Goal: Task Accomplishment & Management: Manage account settings

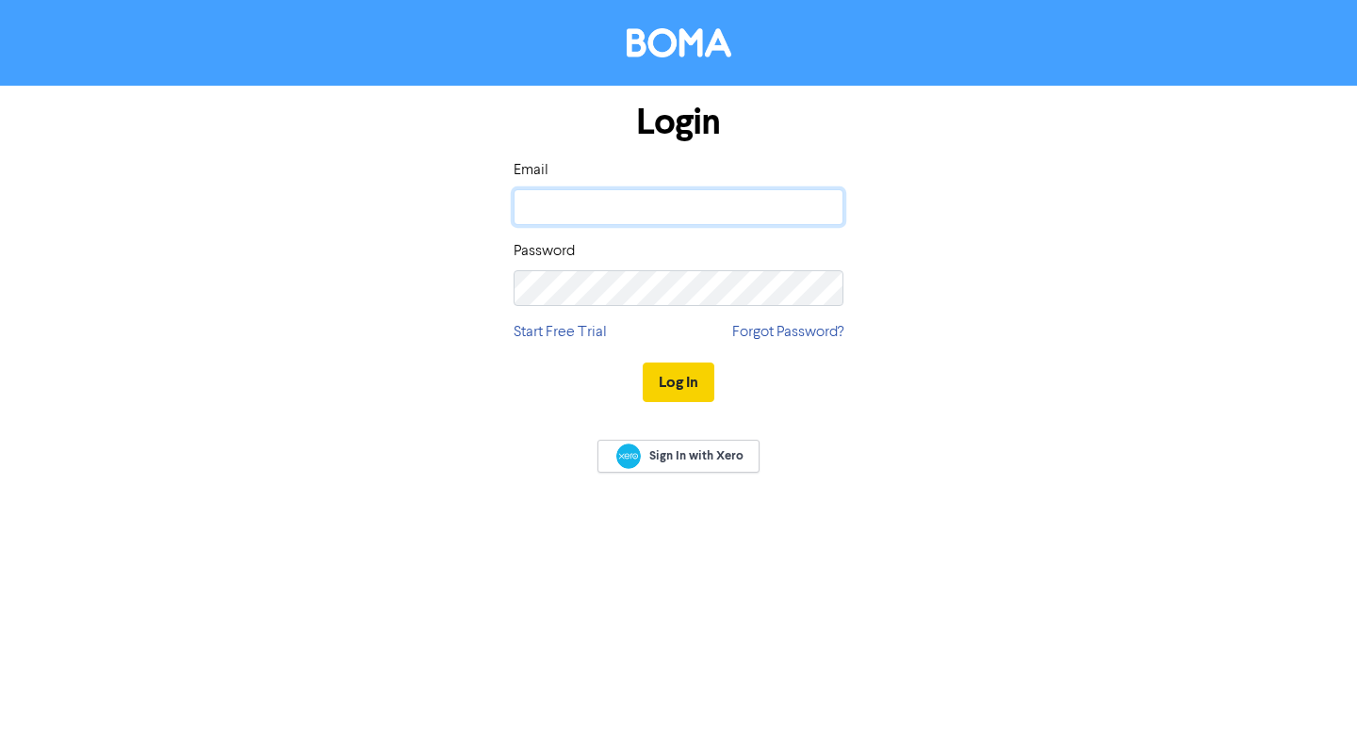
type input "[PERSON_NAME][EMAIL_ADDRESS][PERSON_NAME][DOMAIN_NAME]"
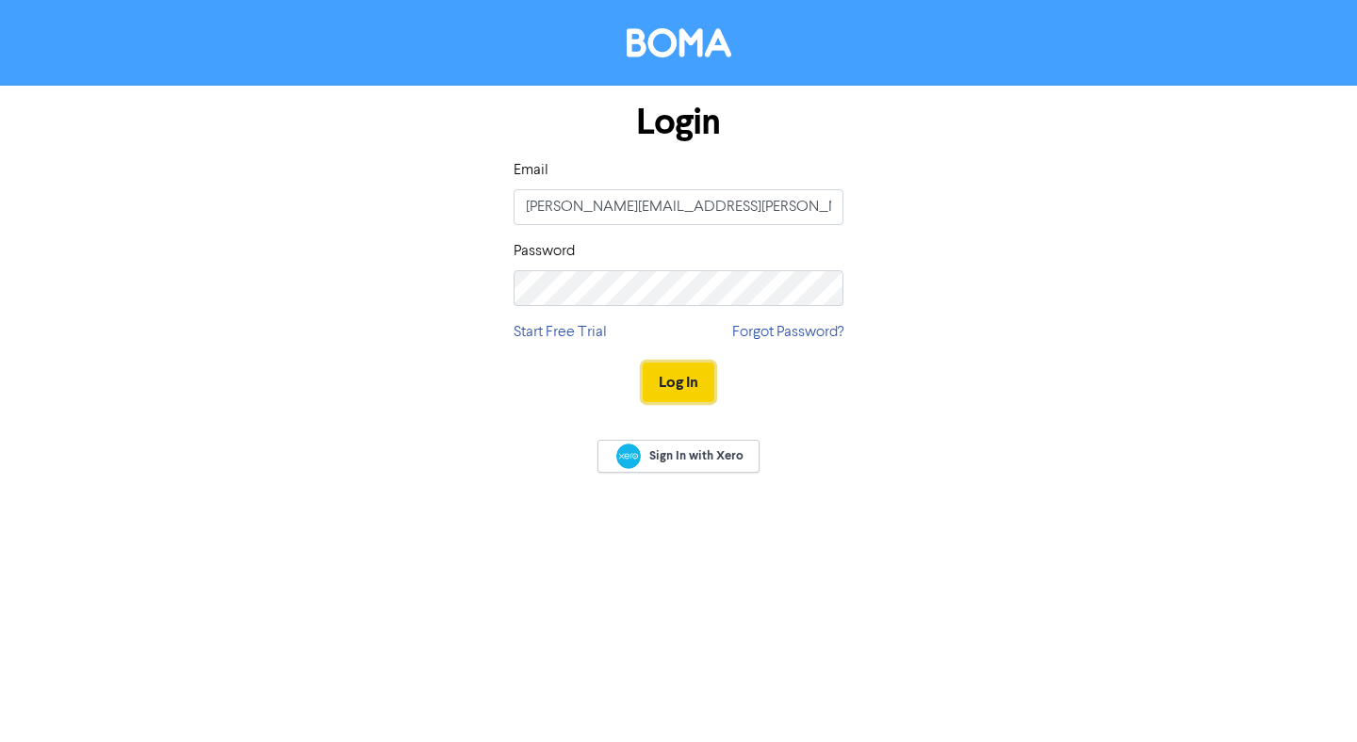
click at [681, 383] on button "Log In" at bounding box center [679, 383] width 72 height 40
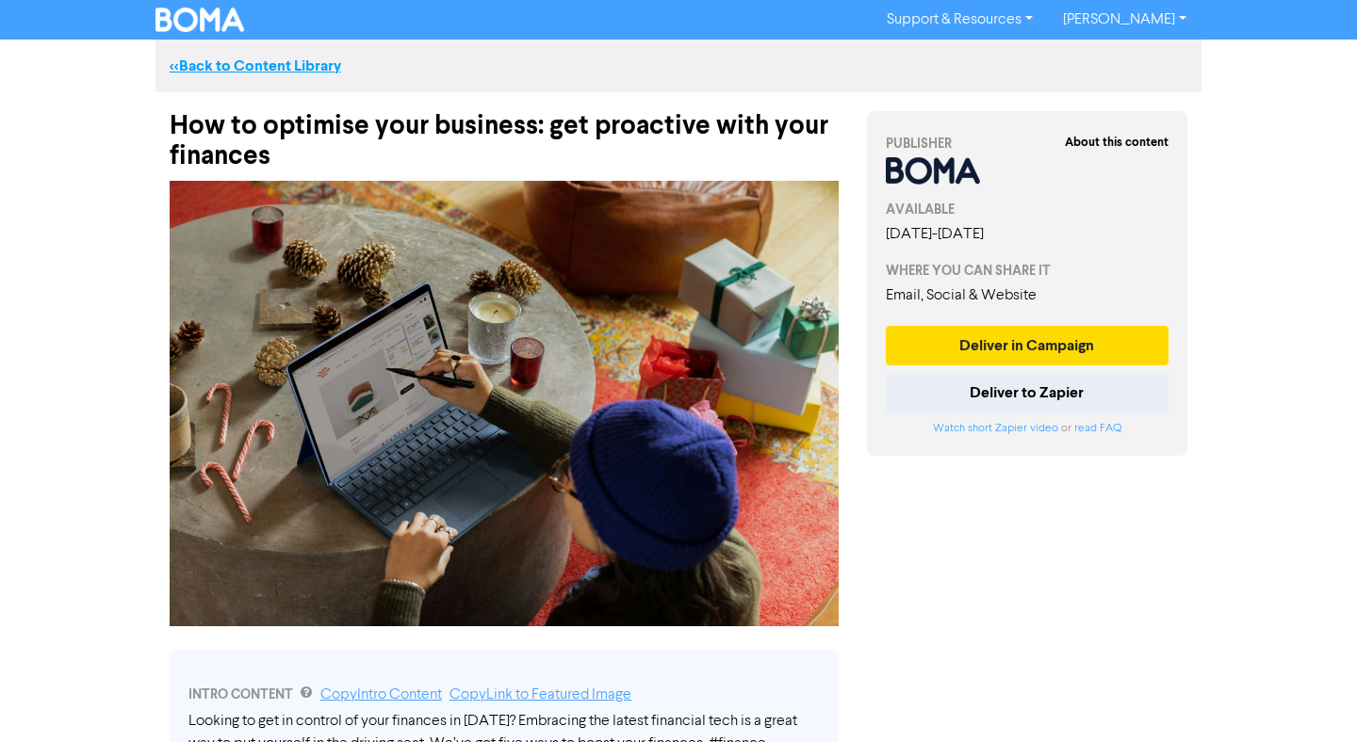
click at [227, 60] on link "<< Back to Content Library" at bounding box center [255, 66] width 171 height 19
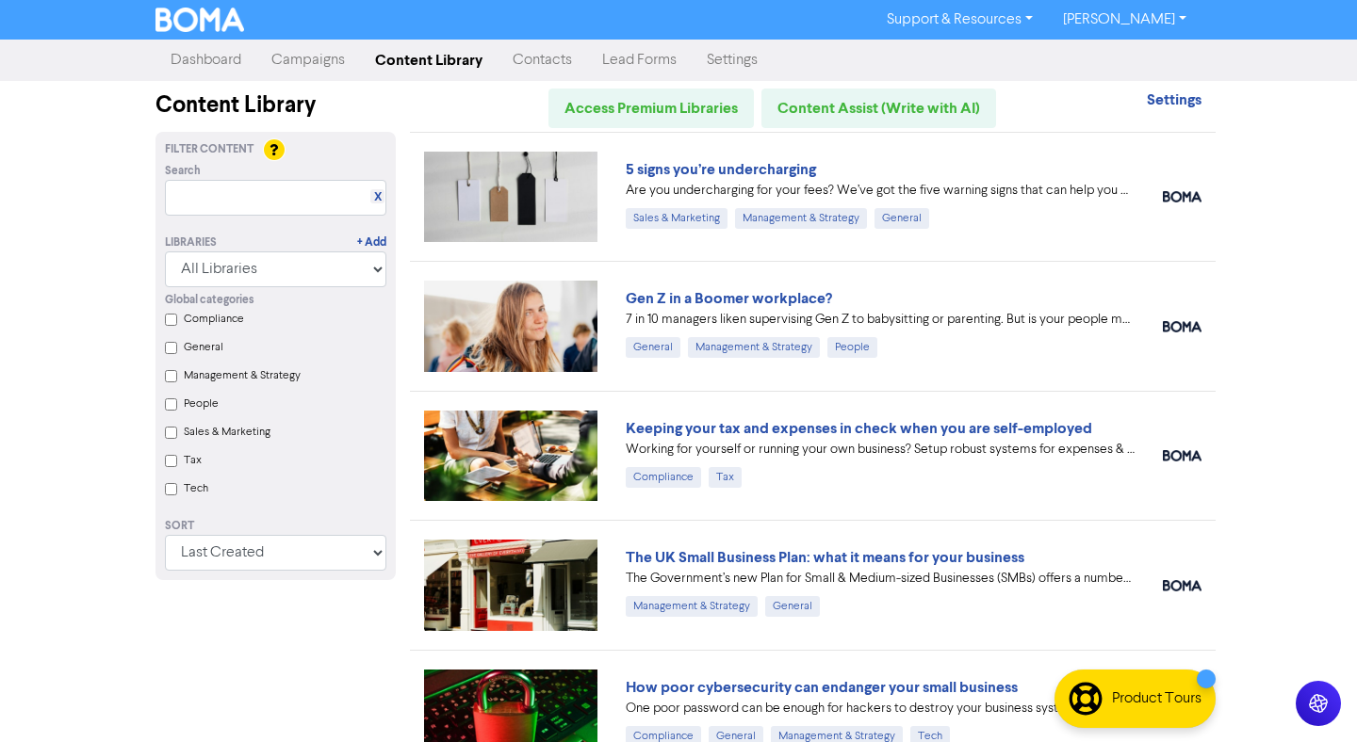
click at [212, 57] on link "Dashboard" at bounding box center [205, 60] width 101 height 38
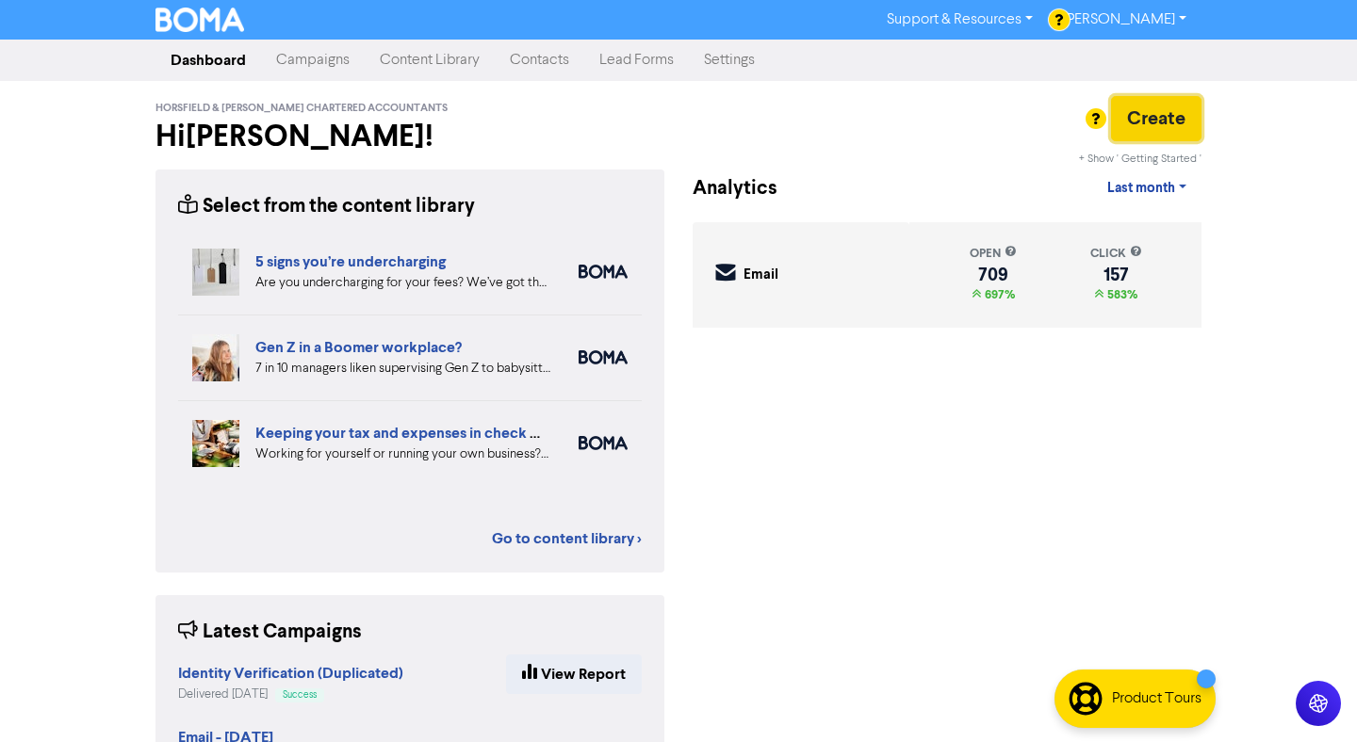
click at [1148, 122] on button "Create" at bounding box center [1156, 118] width 90 height 45
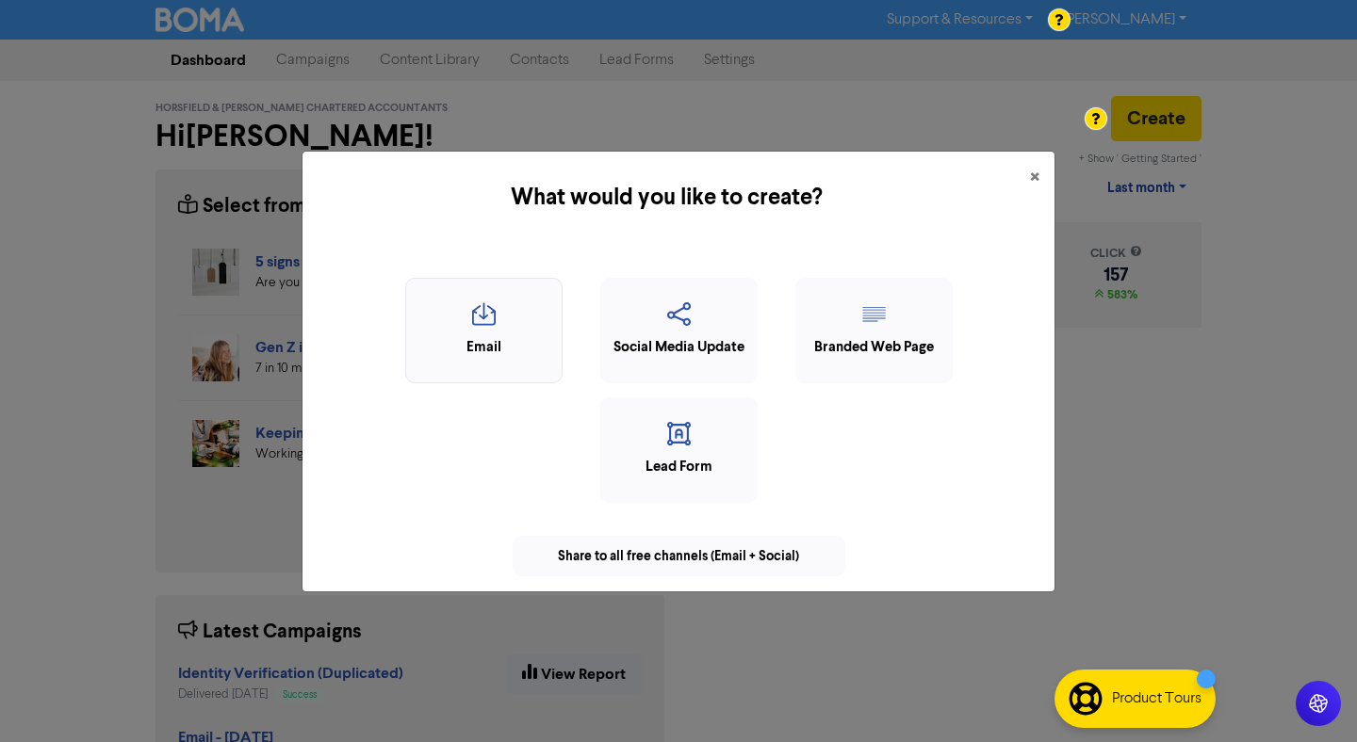
click at [481, 302] on icon "button" at bounding box center [483, 320] width 137 height 36
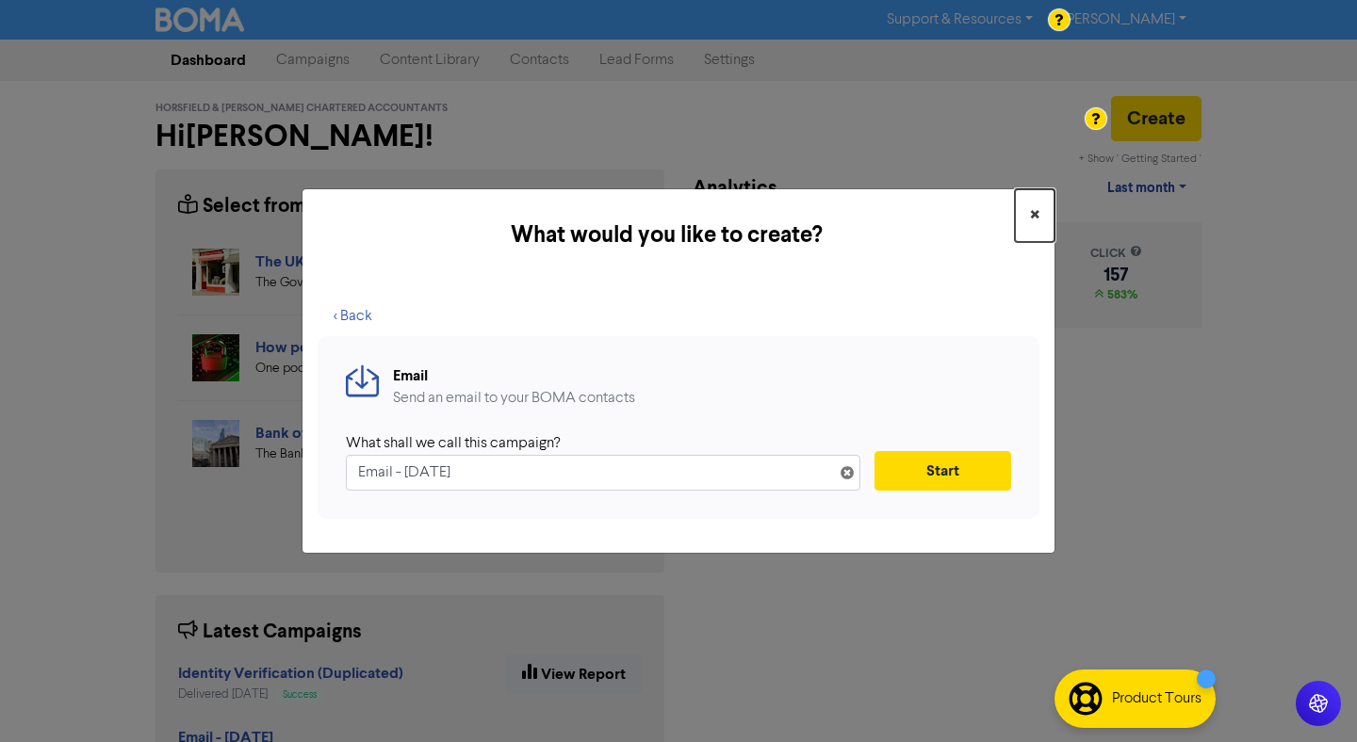
click at [1031, 216] on span "×" at bounding box center [1034, 216] width 9 height 28
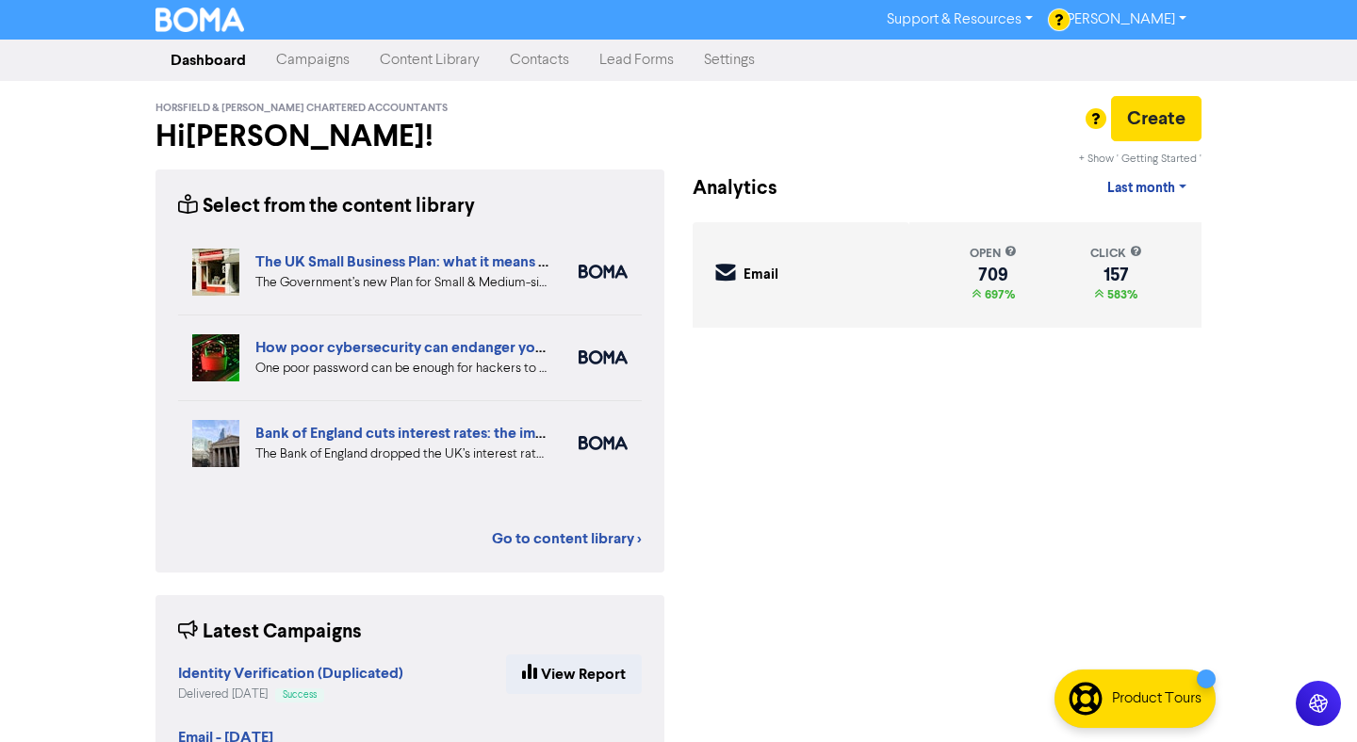
click at [304, 70] on link "Campaigns" at bounding box center [313, 60] width 104 height 38
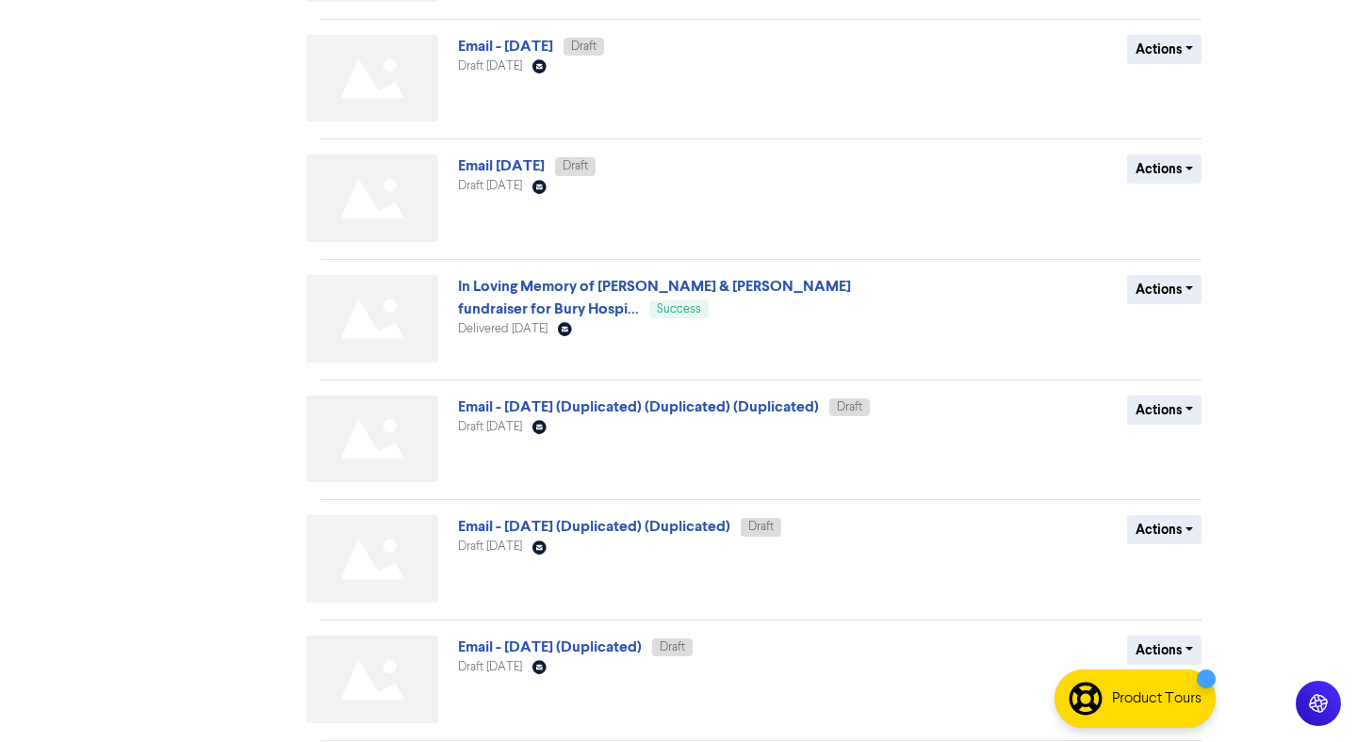
scroll to position [665, 0]
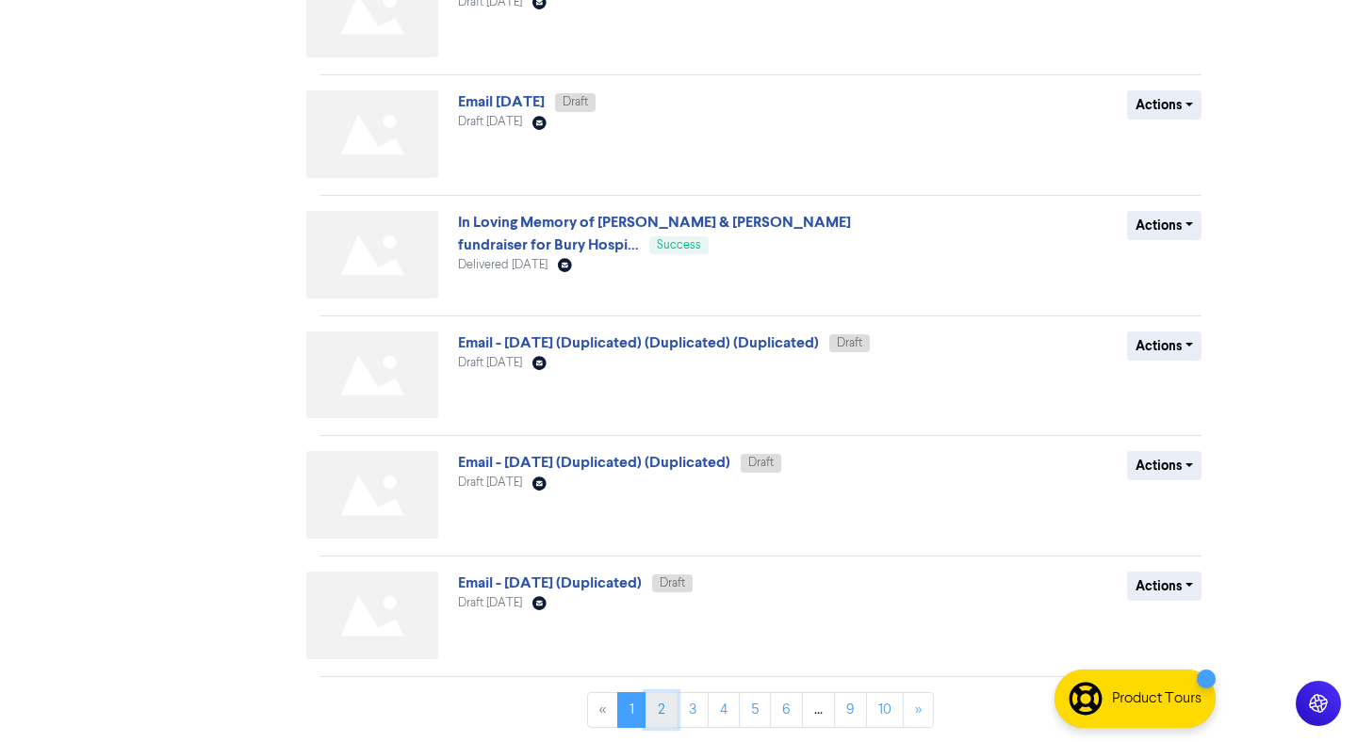
click at [672, 707] on link "2" at bounding box center [661, 710] width 32 height 36
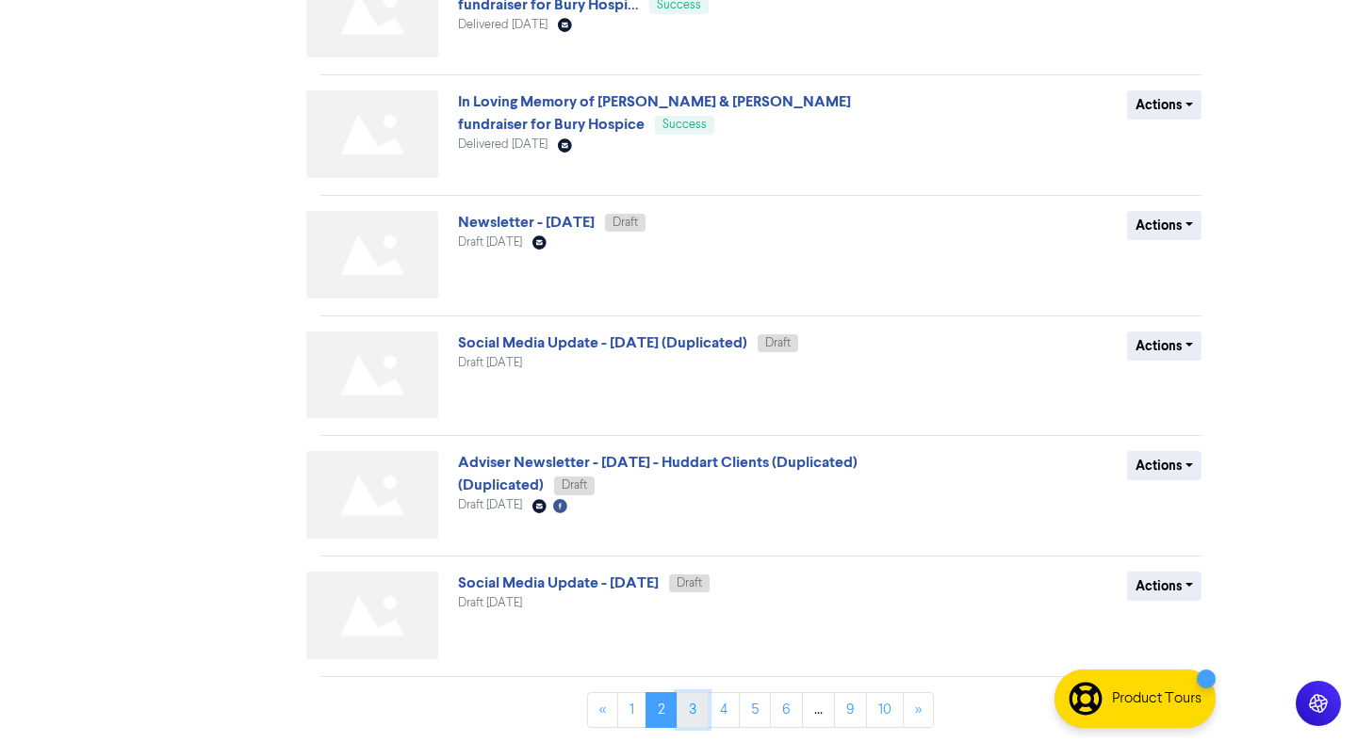
click at [698, 713] on link "3" at bounding box center [692, 710] width 32 height 36
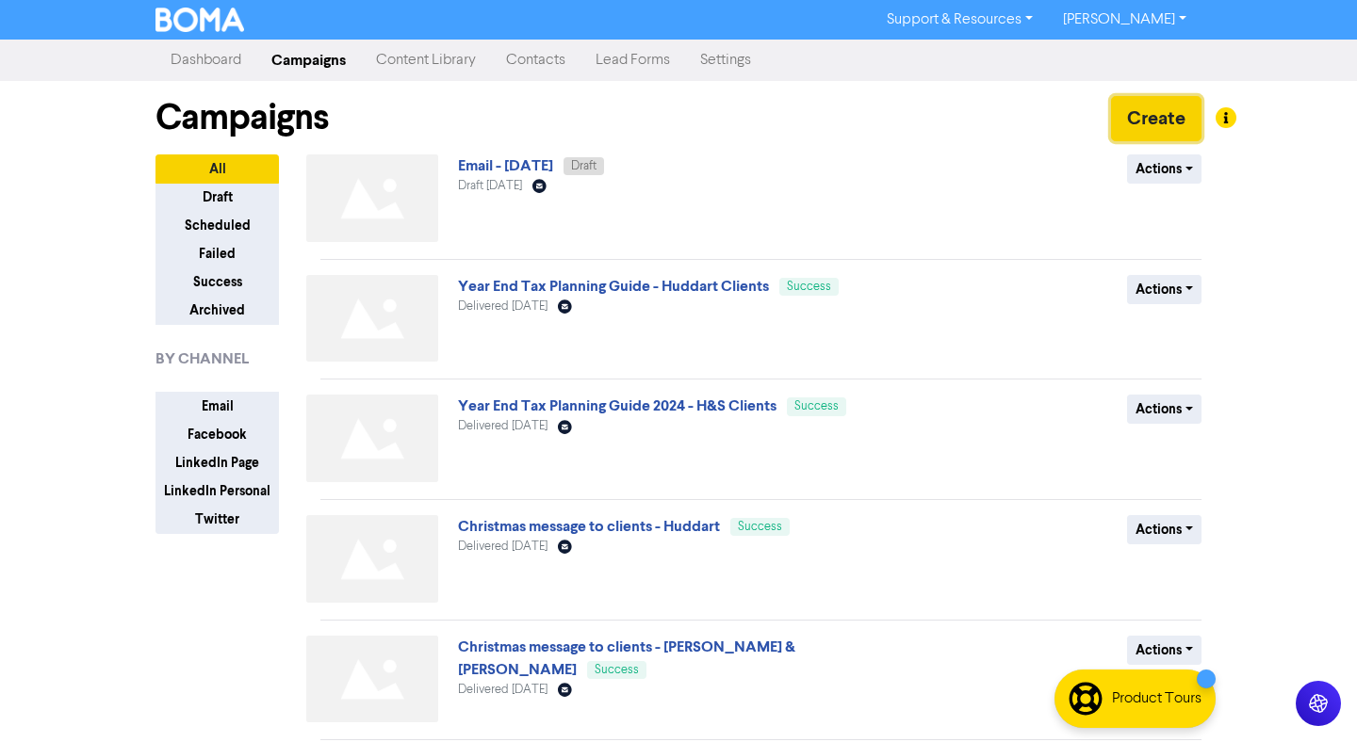
click at [1138, 130] on button "Create" at bounding box center [1156, 118] width 90 height 45
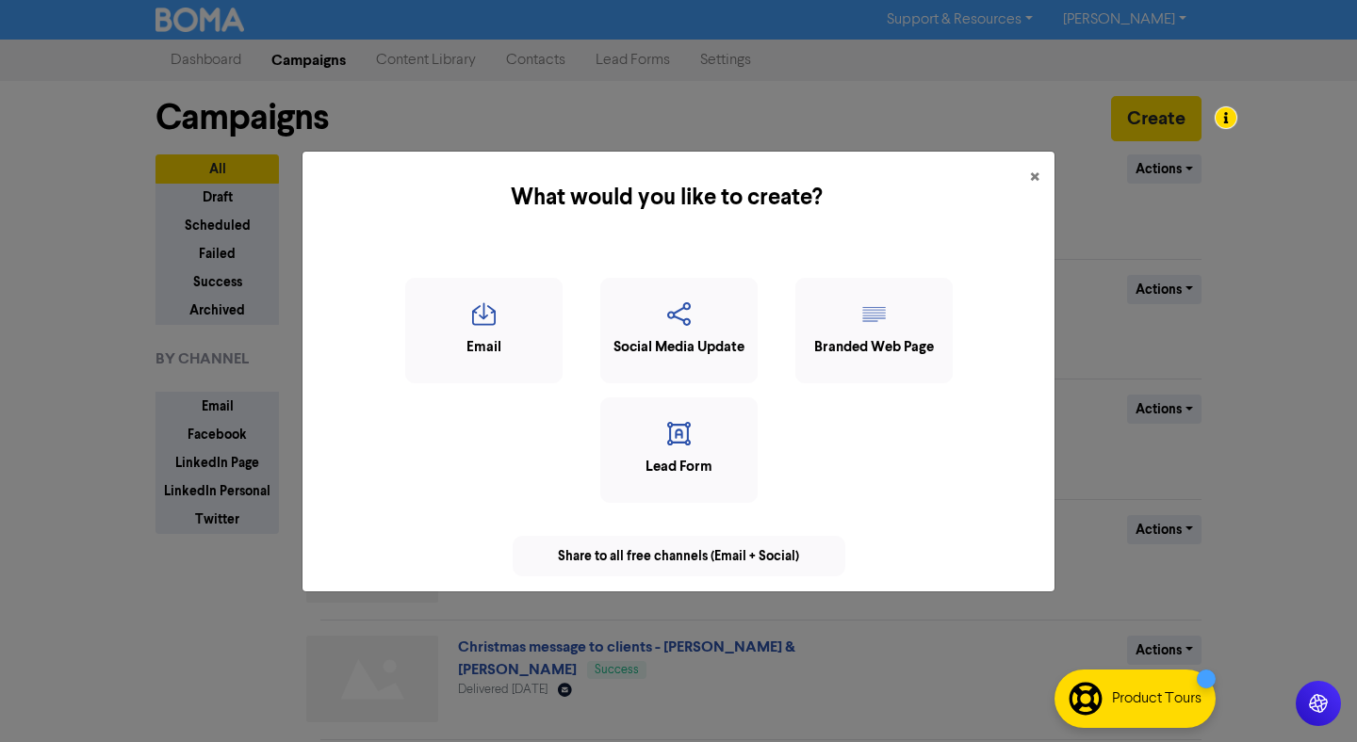
click at [805, 118] on div "What would you like to create? × Email Social Media Update Branded Web Page Lea…" at bounding box center [678, 371] width 1357 height 742
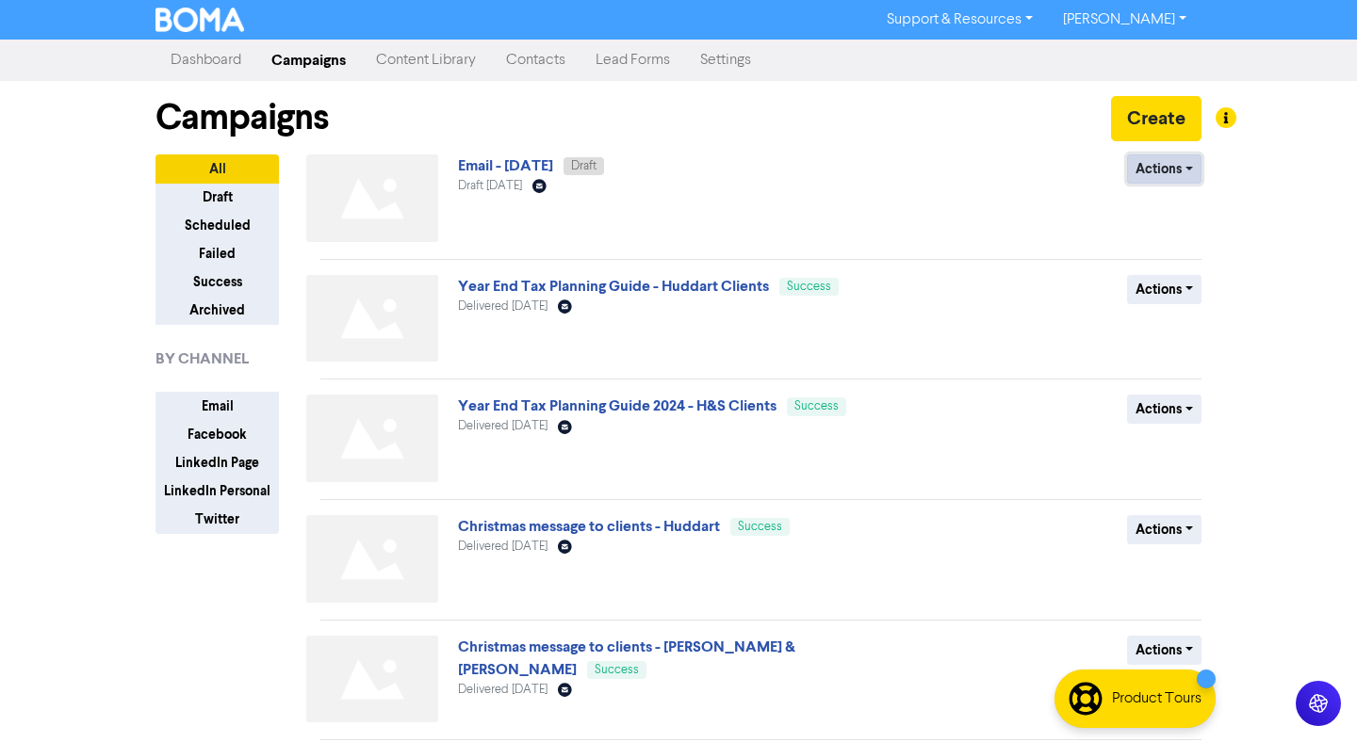
click at [1169, 161] on button "Actions" at bounding box center [1164, 169] width 74 height 29
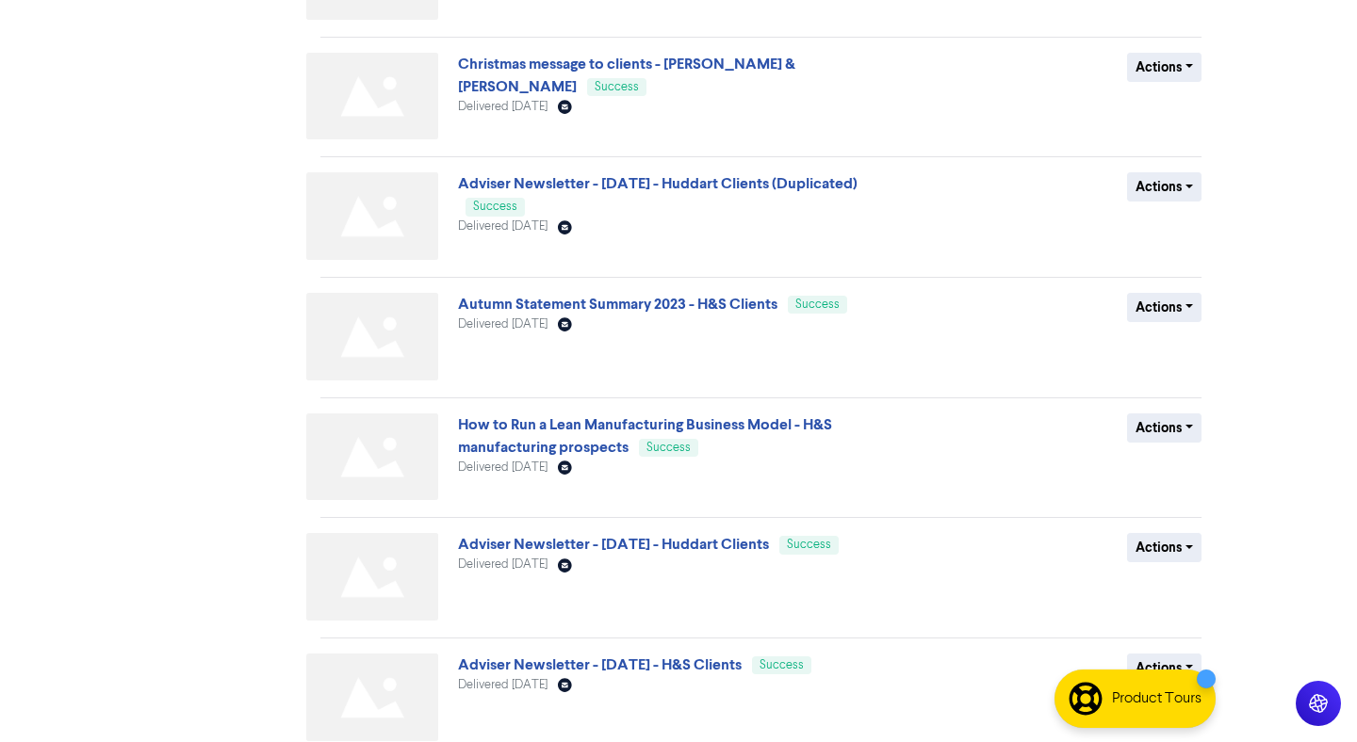
scroll to position [665, 0]
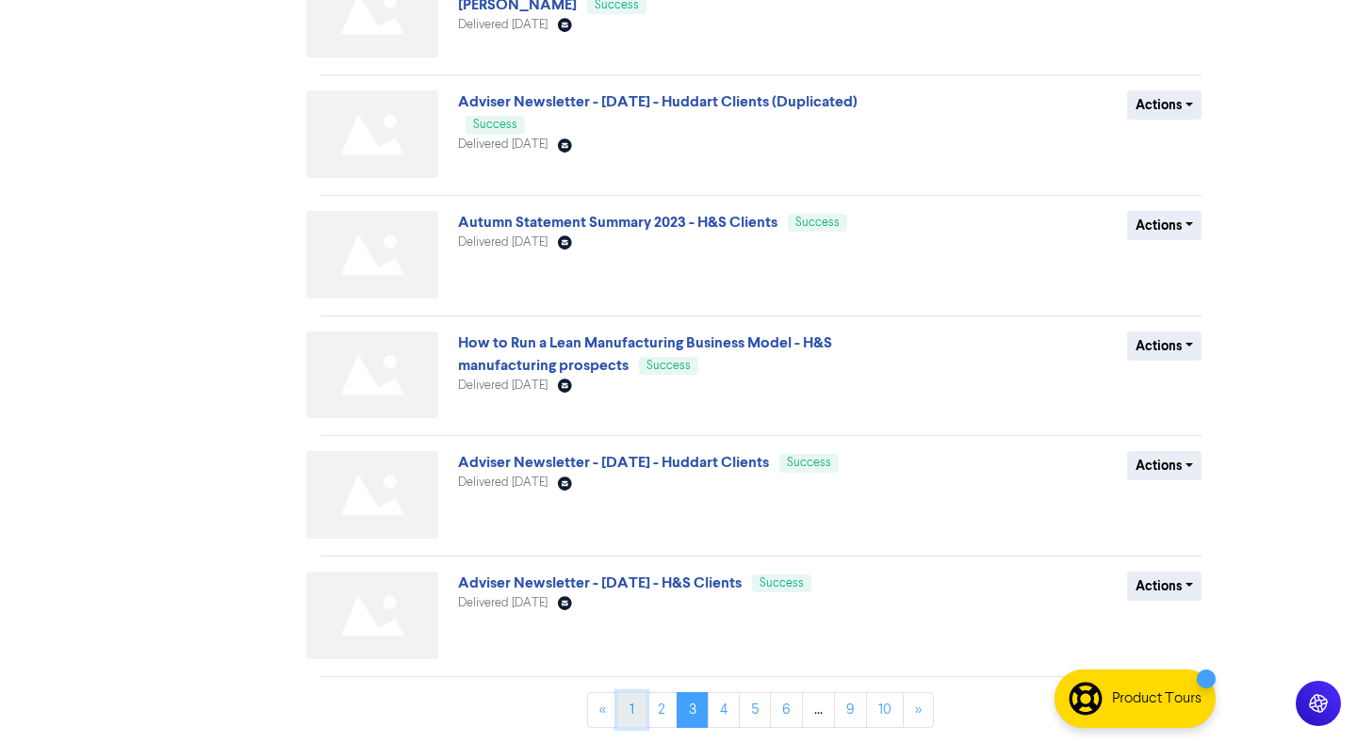
click at [633, 721] on link "1" at bounding box center [631, 710] width 29 height 36
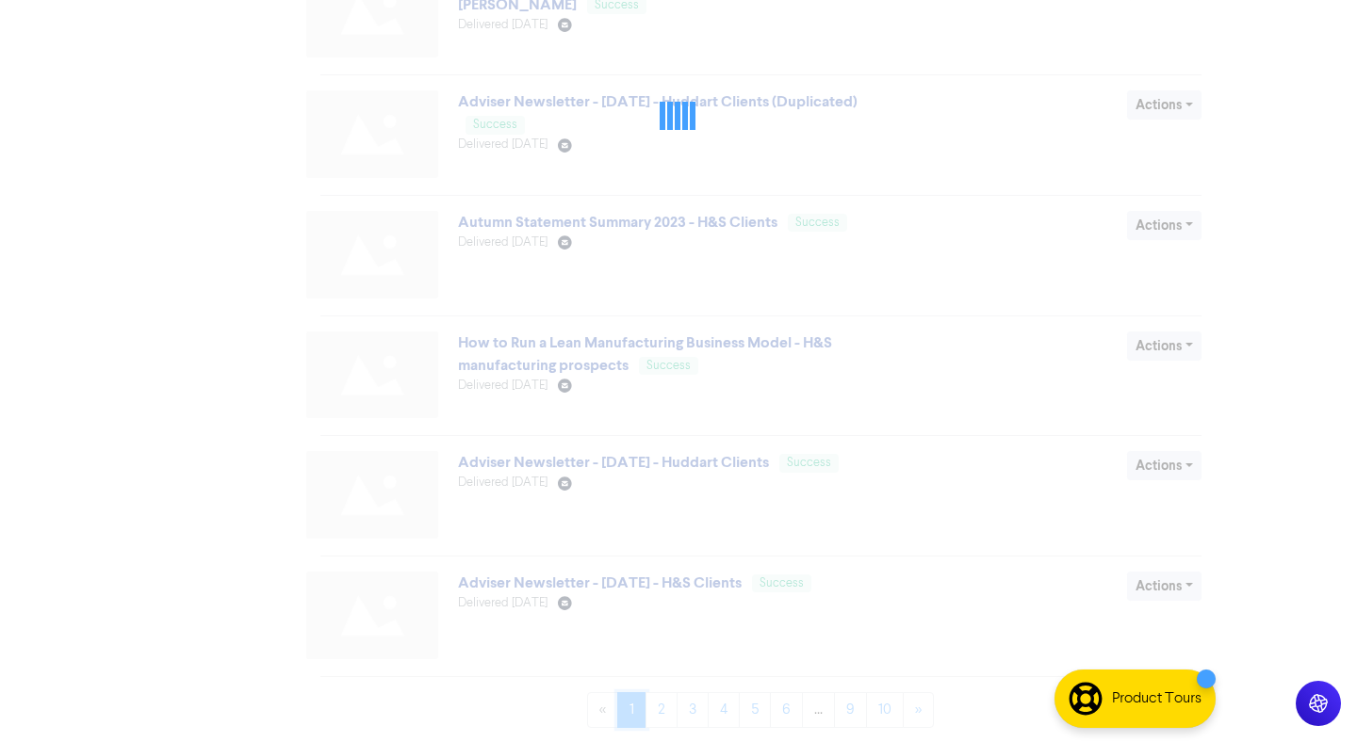
scroll to position [0, 0]
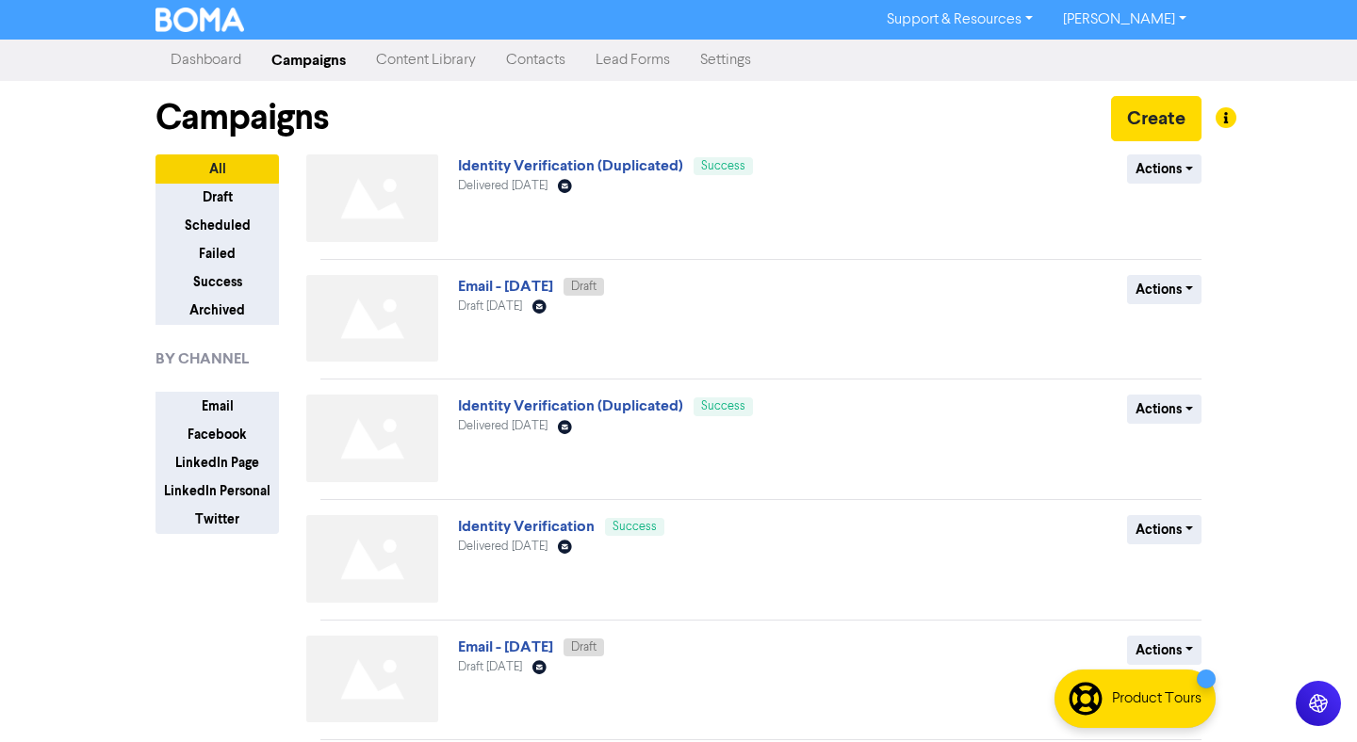
click at [238, 68] on link "Dashboard" at bounding box center [205, 60] width 101 height 38
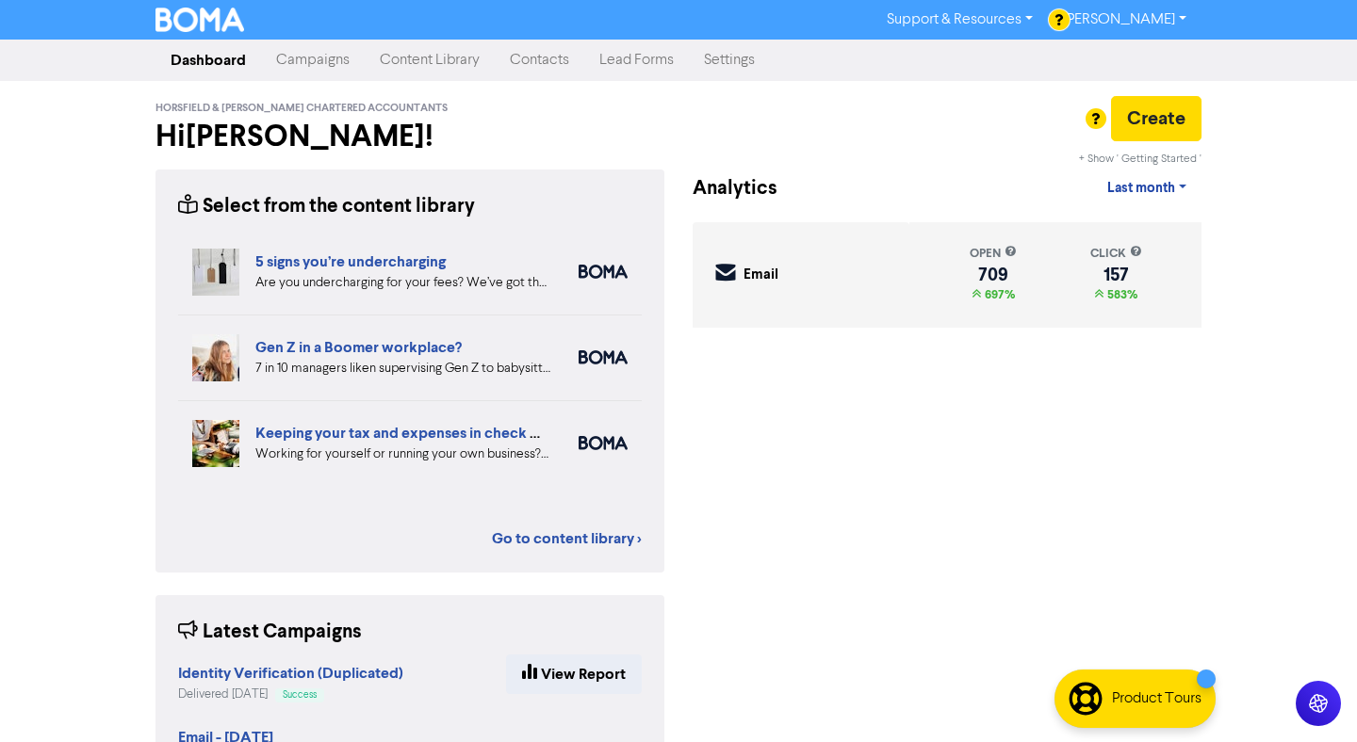
click at [717, 269] on icon "Email Created with Sketch." at bounding box center [725, 272] width 21 height 21
click at [1144, 142] on div at bounding box center [678, 371] width 1357 height 742
click at [1147, 111] on button "Create" at bounding box center [1156, 118] width 90 height 45
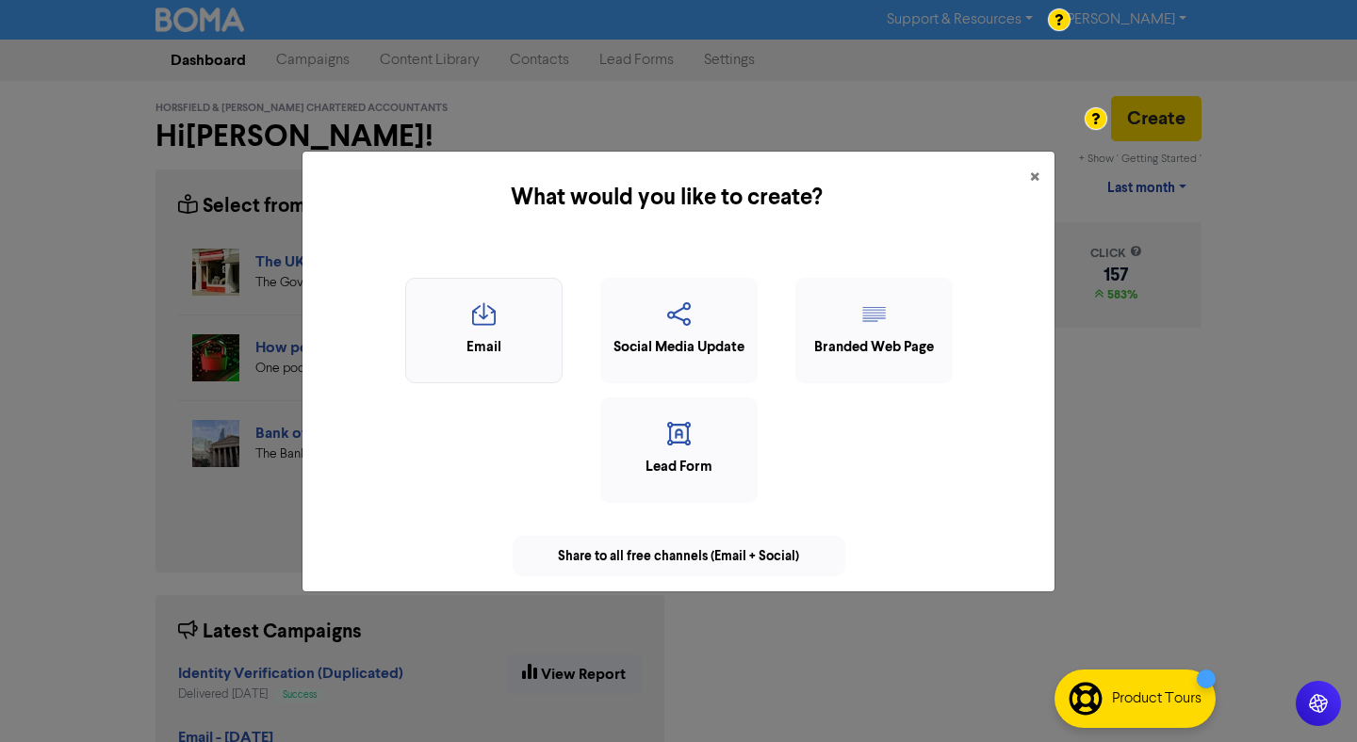
click at [458, 312] on icon "button" at bounding box center [483, 320] width 137 height 36
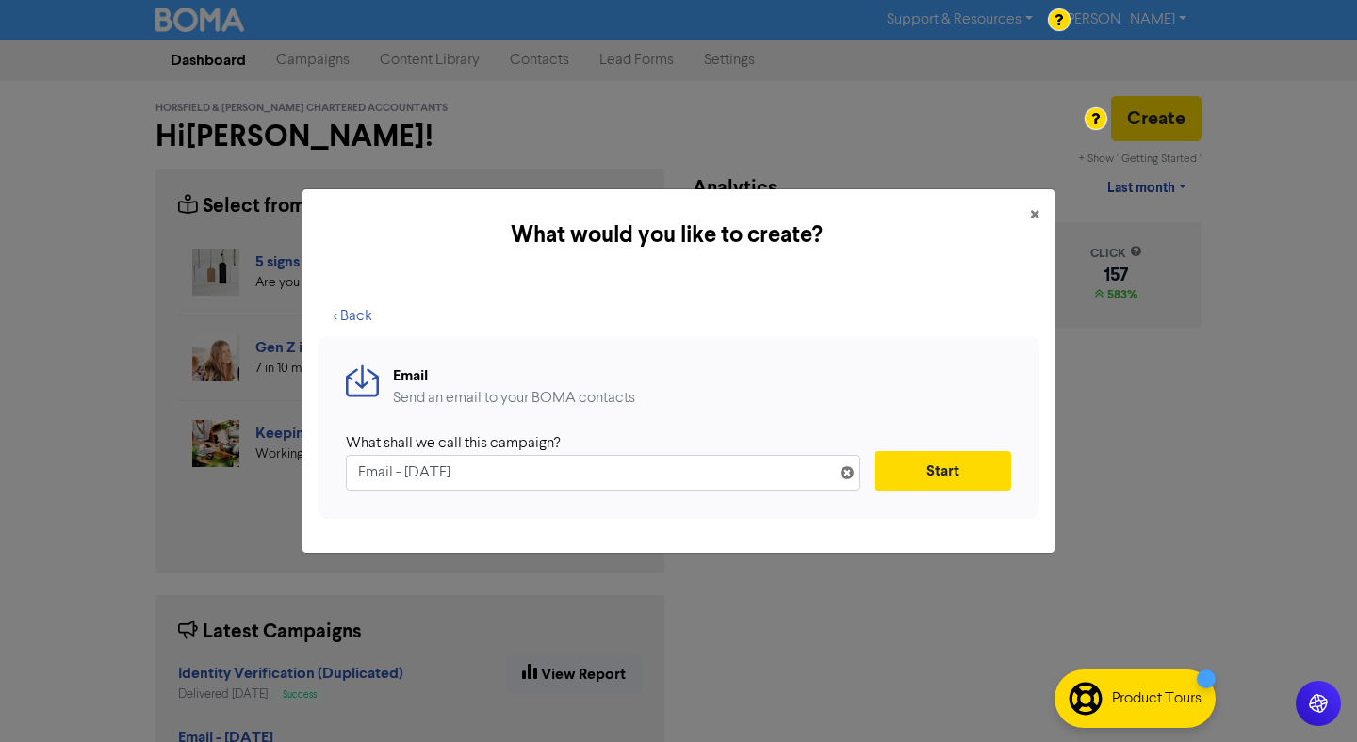
click at [1208, 413] on div "What would you like to create? × < Back Email Send an email to your BOMA contac…" at bounding box center [678, 371] width 1357 height 742
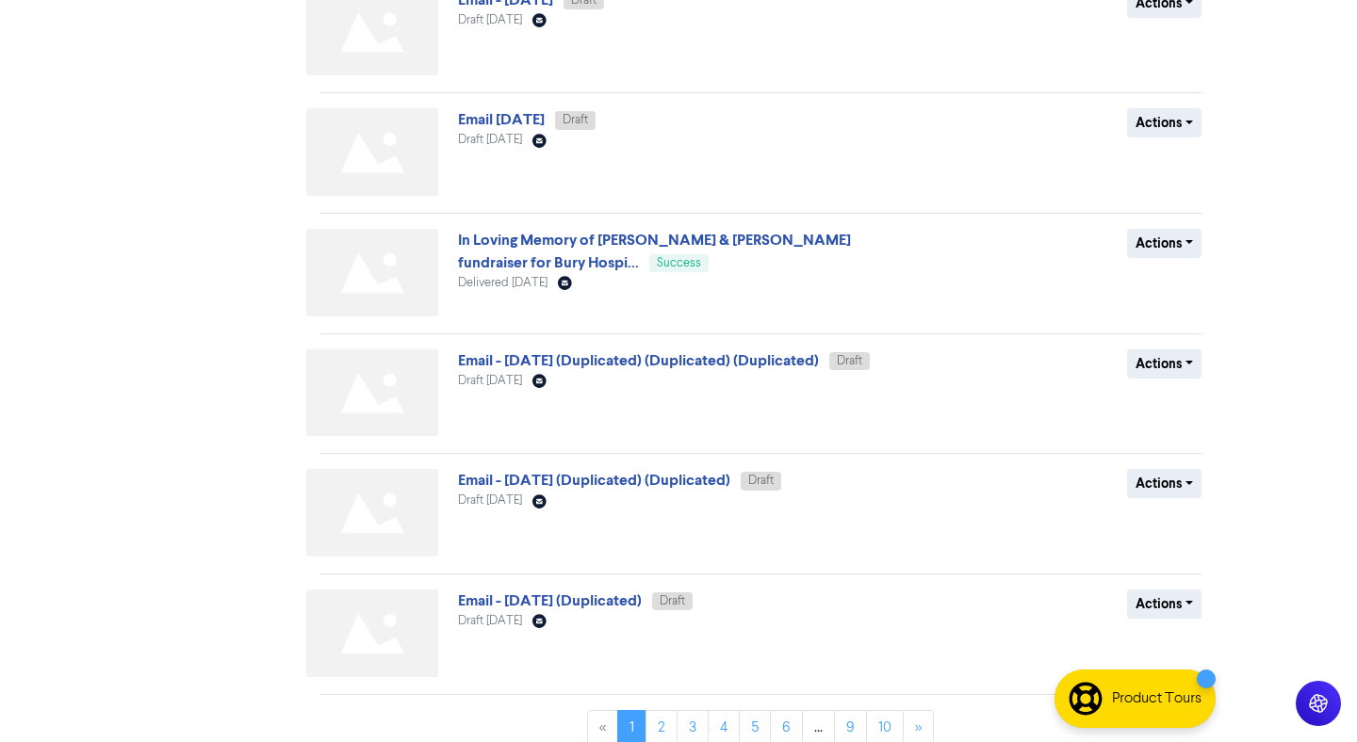
scroll to position [665, 0]
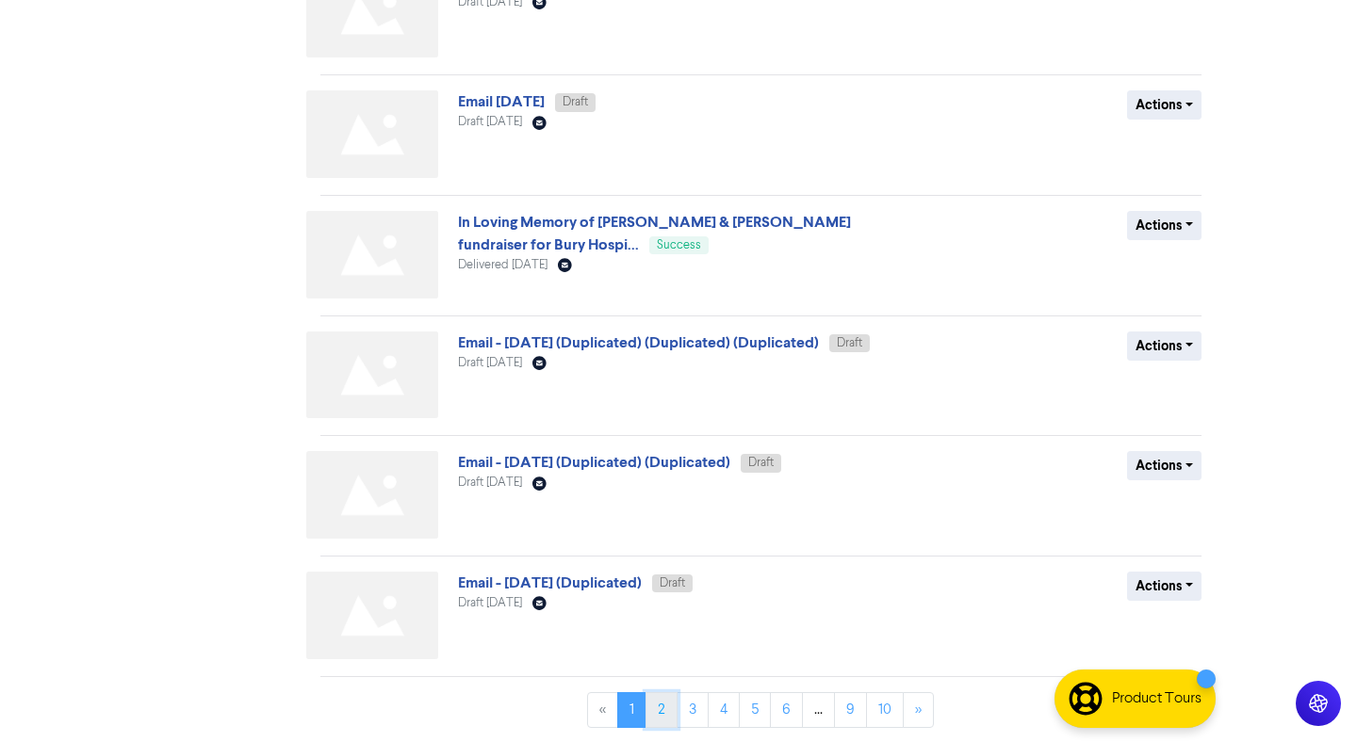
click at [657, 716] on link "2" at bounding box center [661, 710] width 32 height 36
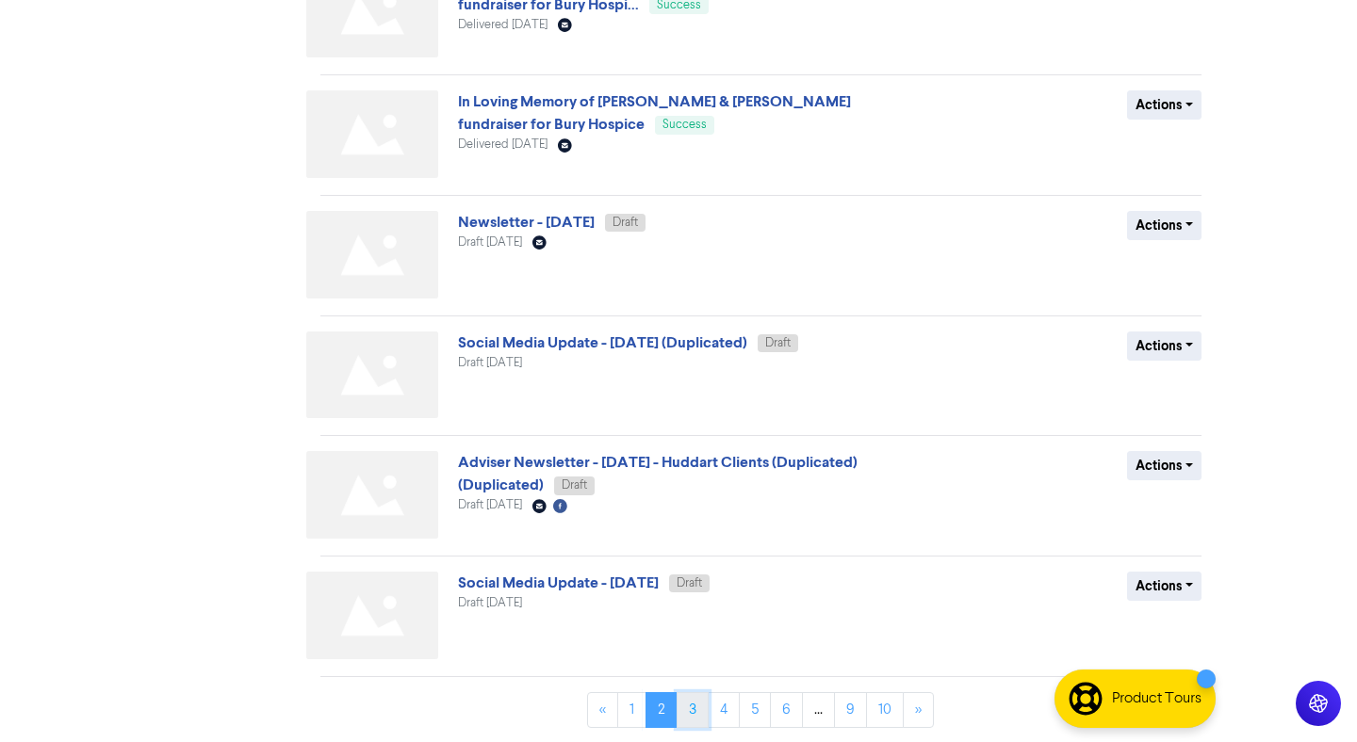
click at [696, 706] on link "3" at bounding box center [692, 710] width 32 height 36
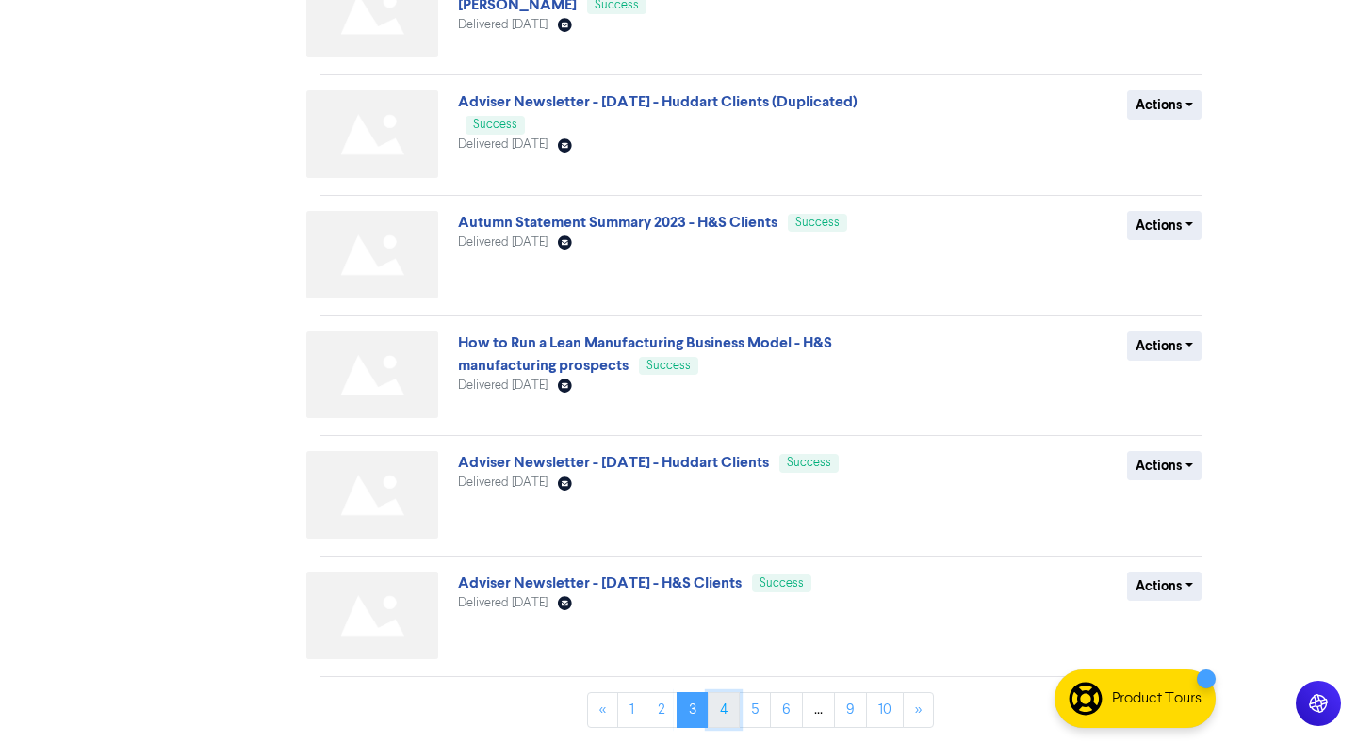
click at [725, 721] on link "4" at bounding box center [724, 710] width 32 height 36
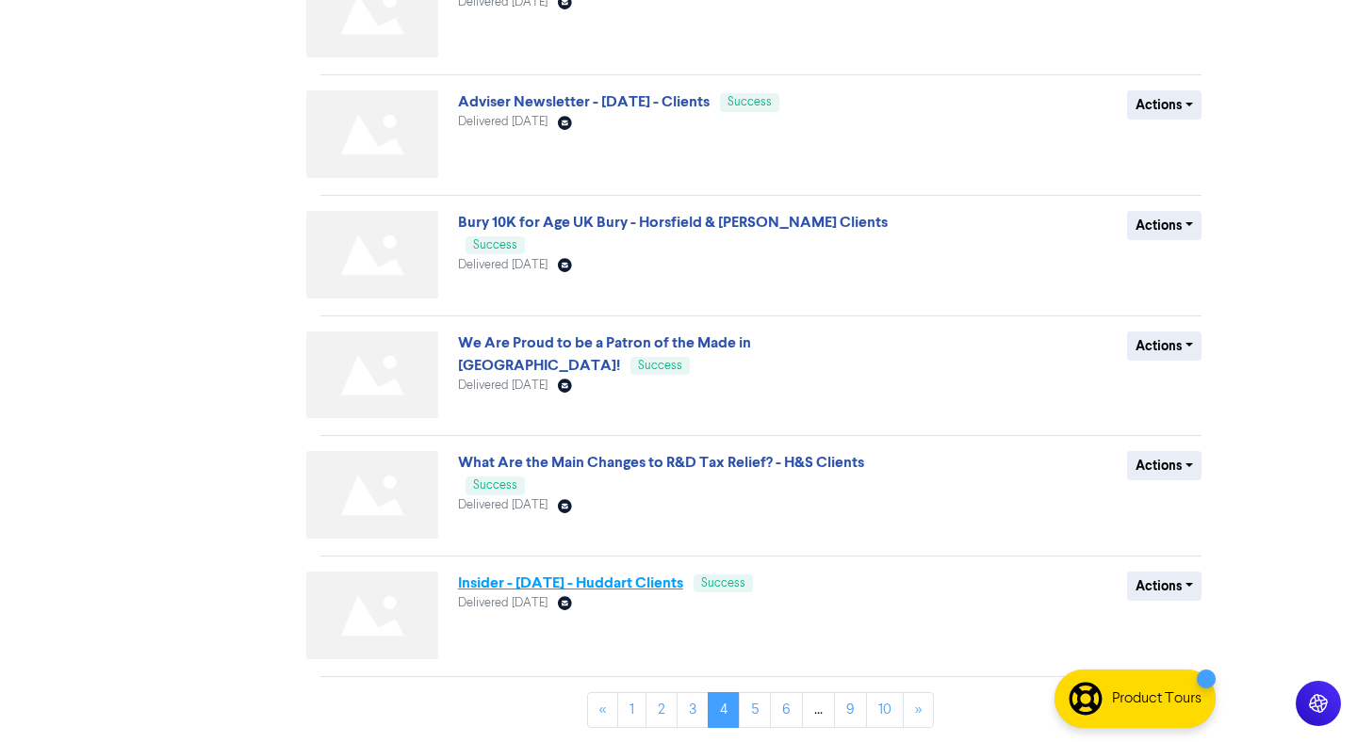
click at [634, 583] on link "Insider - [DATE] - Huddart Clients" at bounding box center [570, 583] width 225 height 19
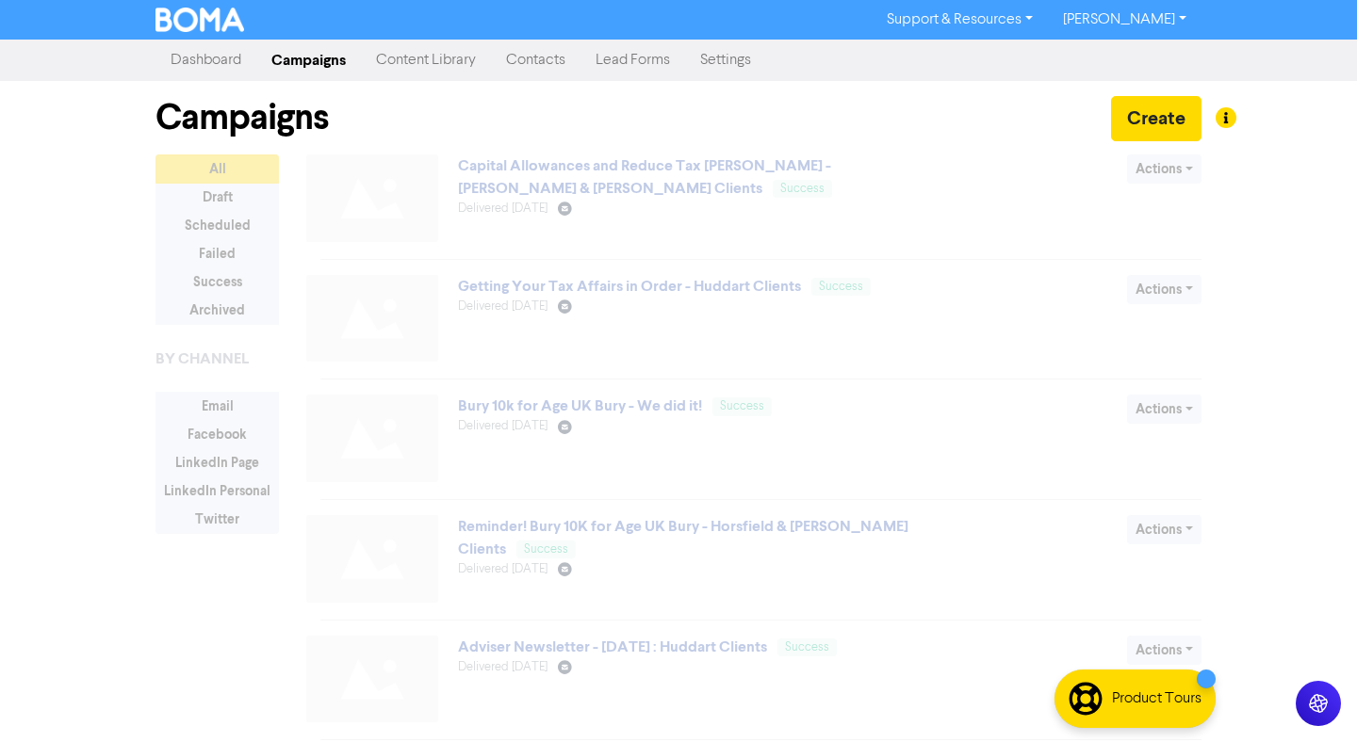
scroll to position [665, 0]
